Goal: Transaction & Acquisition: Purchase product/service

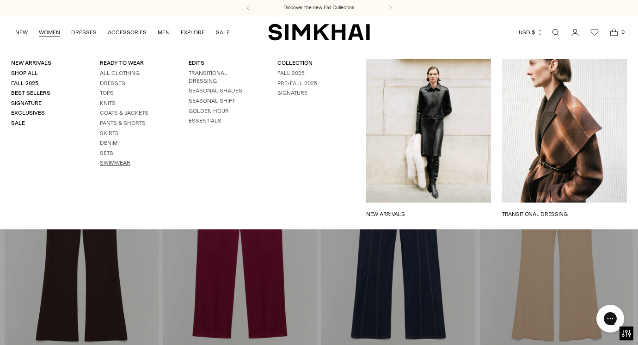
click at [116, 163] on link "Swimwear" at bounding box center [115, 162] width 31 height 6
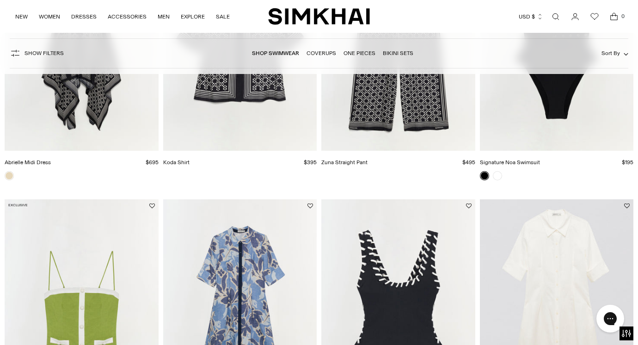
scroll to position [1407, 0]
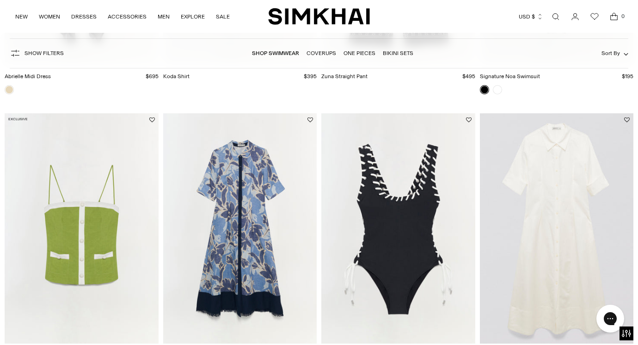
click at [0, 0] on img "Dayton One Piece" at bounding box center [0, 0] width 0 height 0
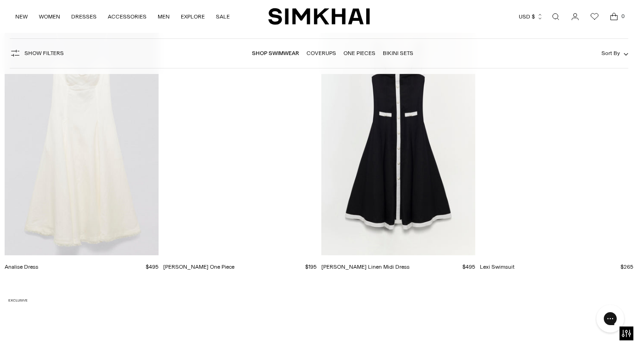
scroll to position [1753, 0]
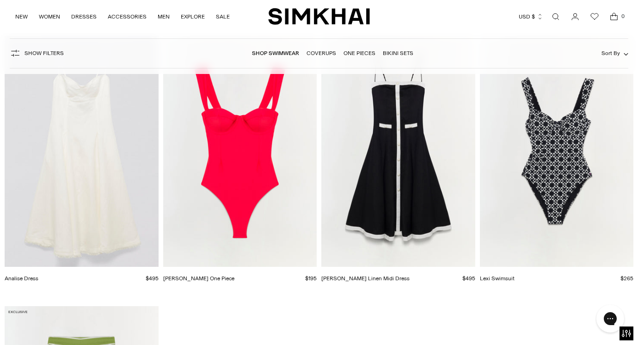
click at [0, 0] on img "Kyle One Piece" at bounding box center [0, 0] width 0 height 0
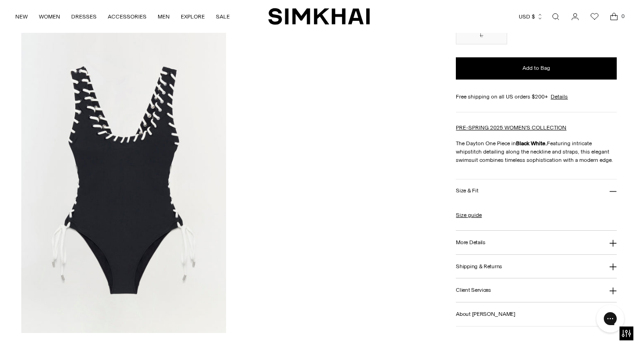
scroll to position [996, 0]
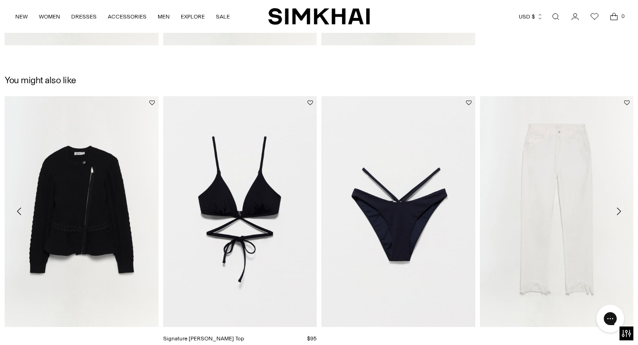
scroll to position [1588, 0]
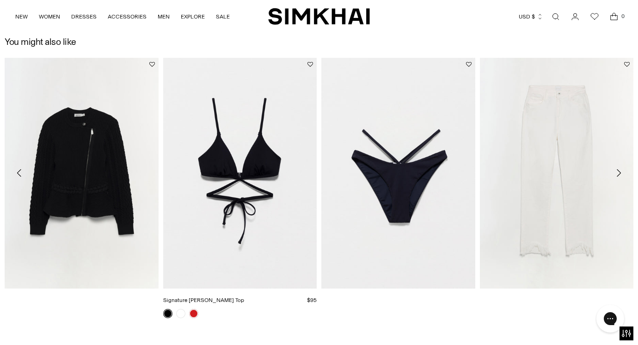
click at [0, 0] on img "Signature Harlen Top" at bounding box center [0, 0] width 0 height 0
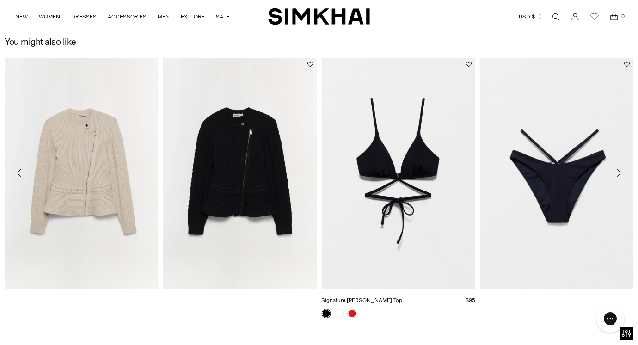
click at [0, 0] on img "Signature Harlen Top" at bounding box center [0, 0] width 0 height 0
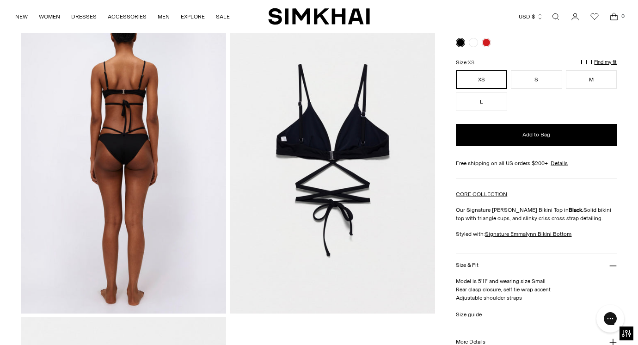
scroll to position [458, 0]
